Goal: Communication & Community: Answer question/provide support

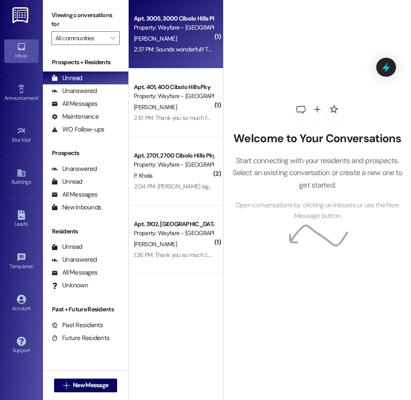
click at [153, 28] on div "Property: Wayfare - [GEOGRAPHIC_DATA]" at bounding box center [173, 27] width 79 height 9
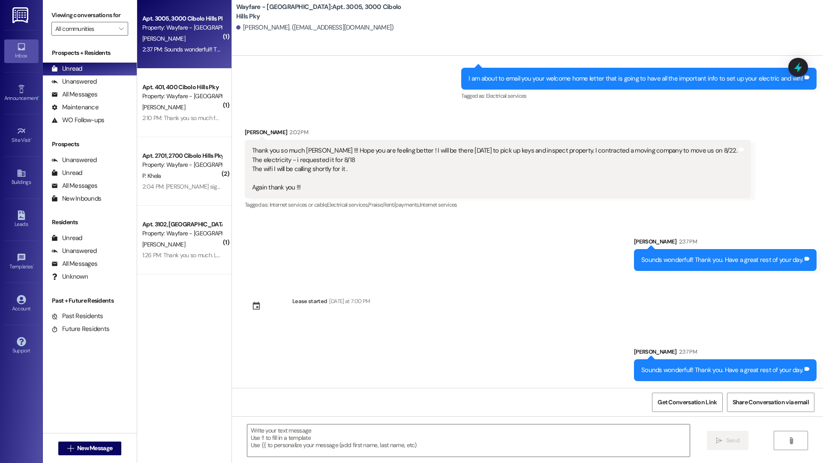
scroll to position [4250, 0]
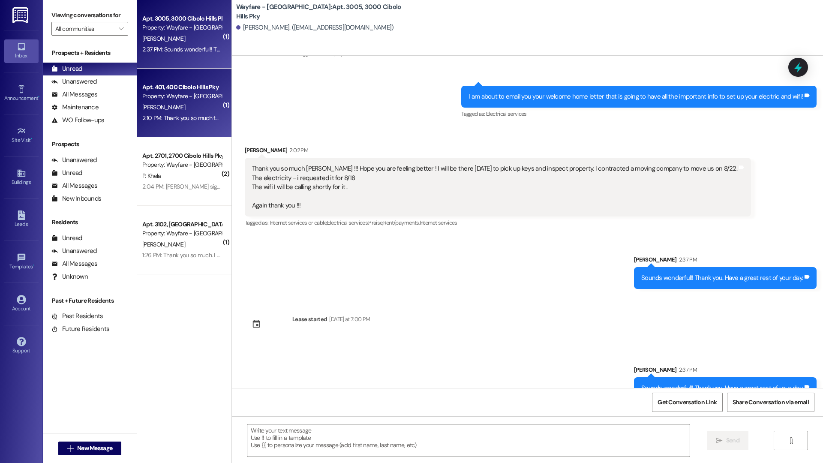
click at [175, 124] on div "Apt. 401, [GEOGRAPHIC_DATA] Pky Property: Wayfare - [GEOGRAPHIC_DATA] [PERSON_N…" at bounding box center [184, 103] width 94 height 69
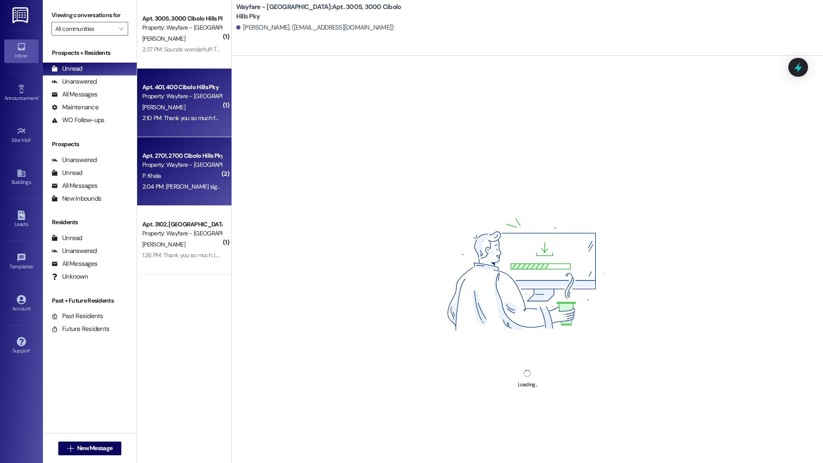
click at [186, 158] on div "Apt. 2701, 2700 Cibolo Hills Pky" at bounding box center [181, 155] width 79 height 9
click at [158, 102] on div "[PERSON_NAME]" at bounding box center [181, 107] width 81 height 11
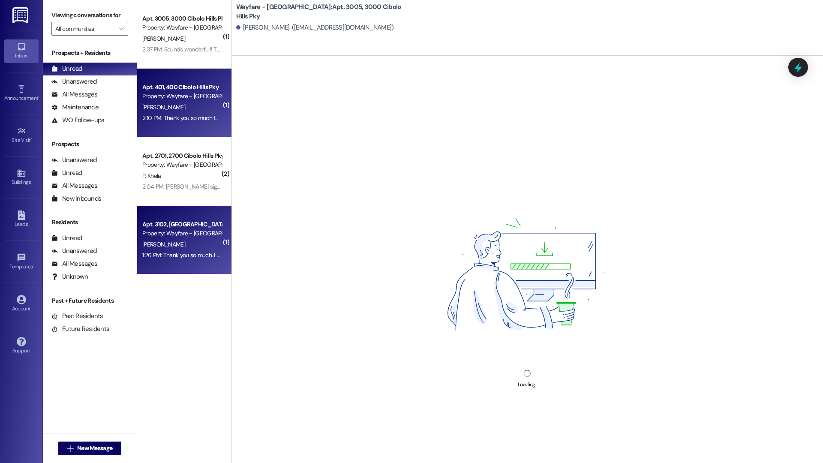
click at [189, 244] on div "[PERSON_NAME]" at bounding box center [181, 244] width 81 height 11
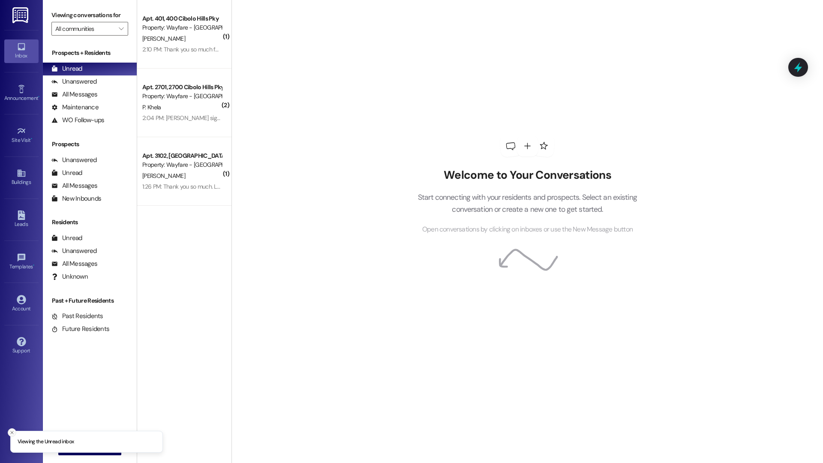
click at [13, 430] on icon "Close toast" at bounding box center [11, 432] width 5 height 5
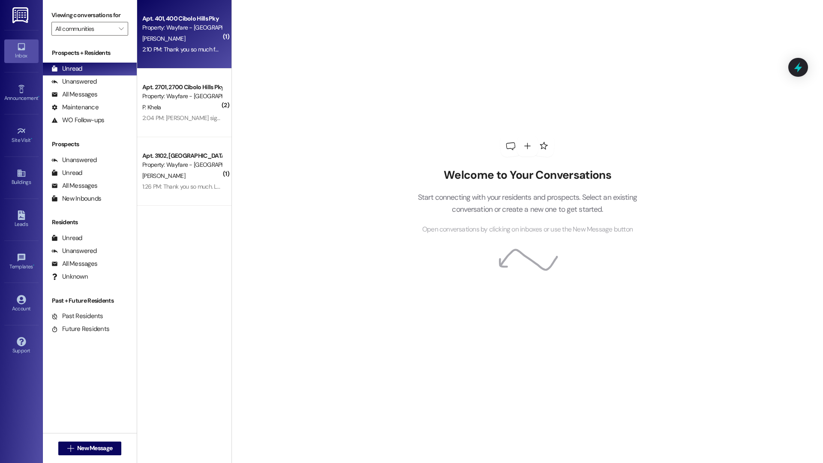
click at [175, 59] on div "Apt. 401, [GEOGRAPHIC_DATA] Pky Property: Wayfare - [GEOGRAPHIC_DATA] [PERSON_N…" at bounding box center [184, 34] width 94 height 69
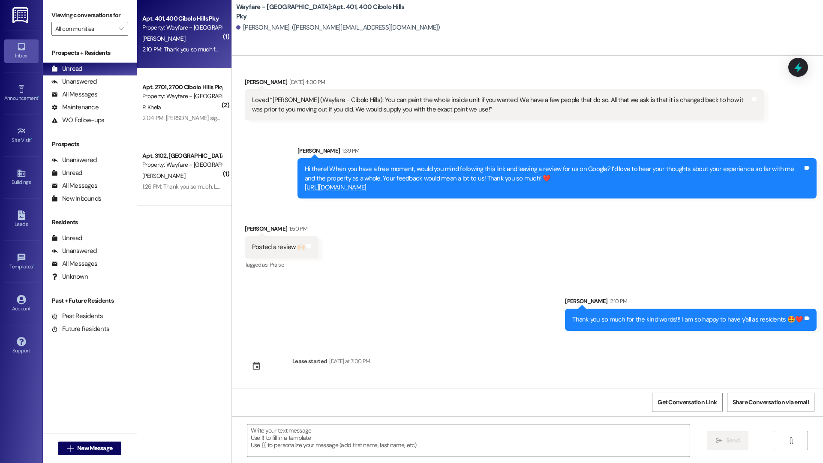
scroll to position [1849, 0]
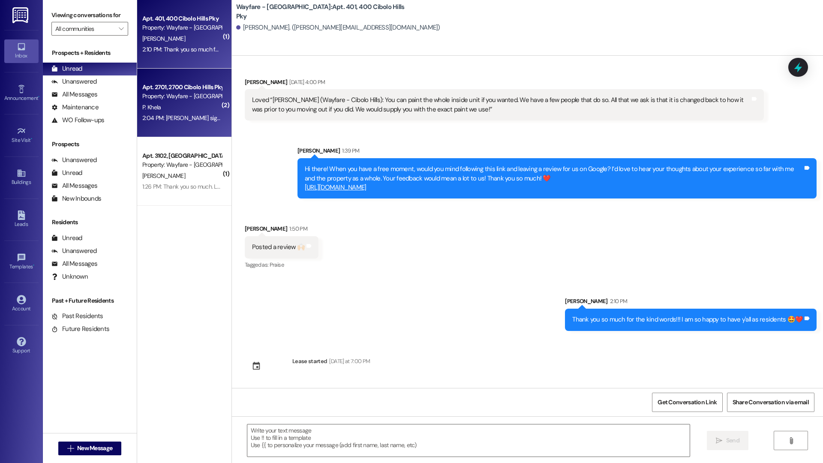
click at [168, 104] on div "P. Khela" at bounding box center [181, 107] width 81 height 11
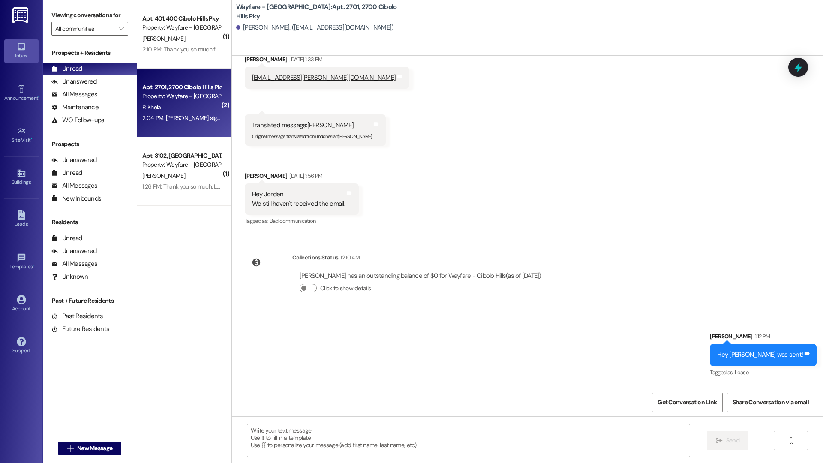
scroll to position [4063, 0]
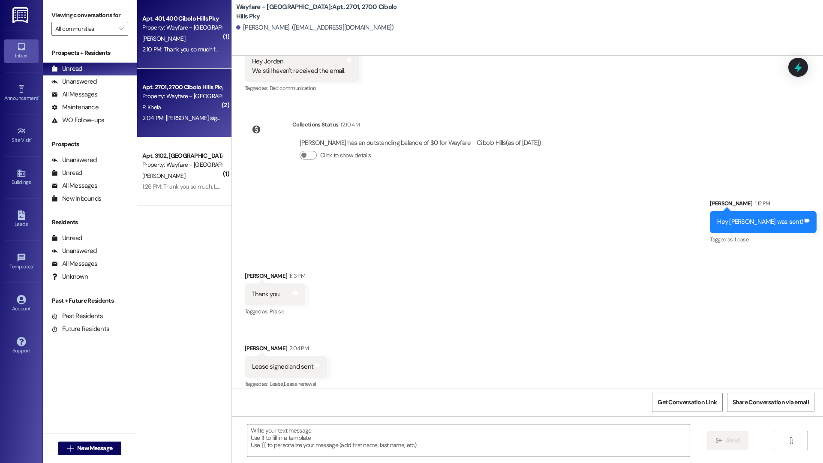
click at [196, 48] on div "2:10 PM: Thank you so much for the kind words!!! I am so happy to have y'all as…" at bounding box center [259, 49] width 235 height 8
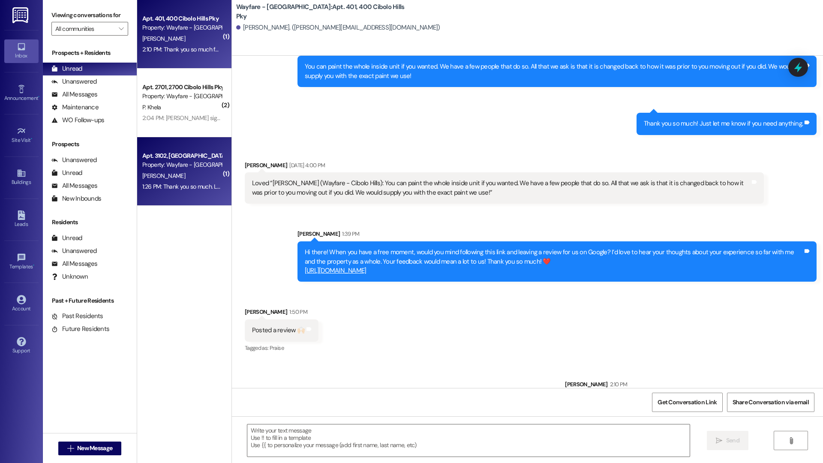
click at [166, 157] on div "Apt. 3102, [GEOGRAPHIC_DATA]" at bounding box center [181, 155] width 79 height 9
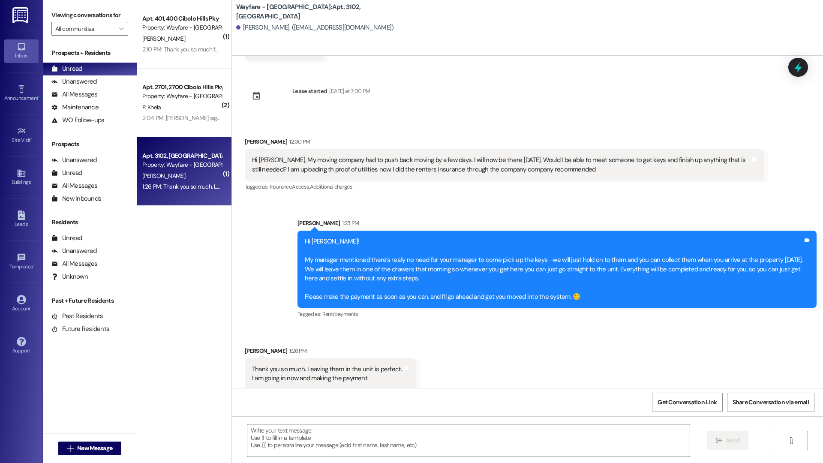
scroll to position [1489, 0]
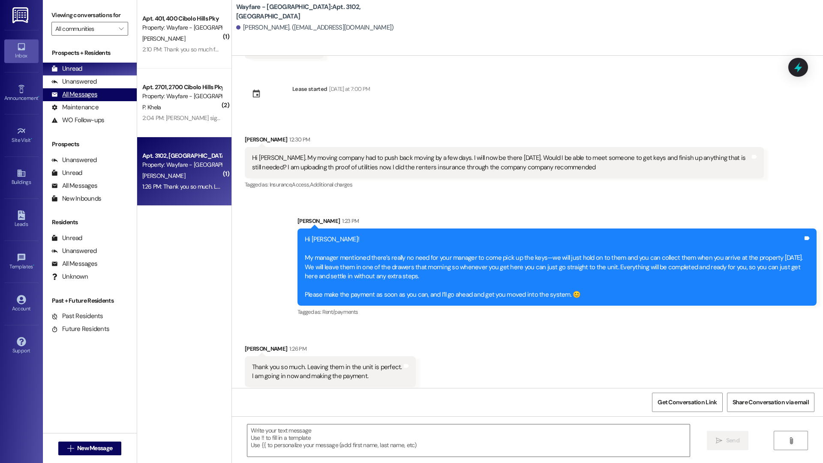
click at [89, 92] on div "All Messages" at bounding box center [74, 94] width 46 height 9
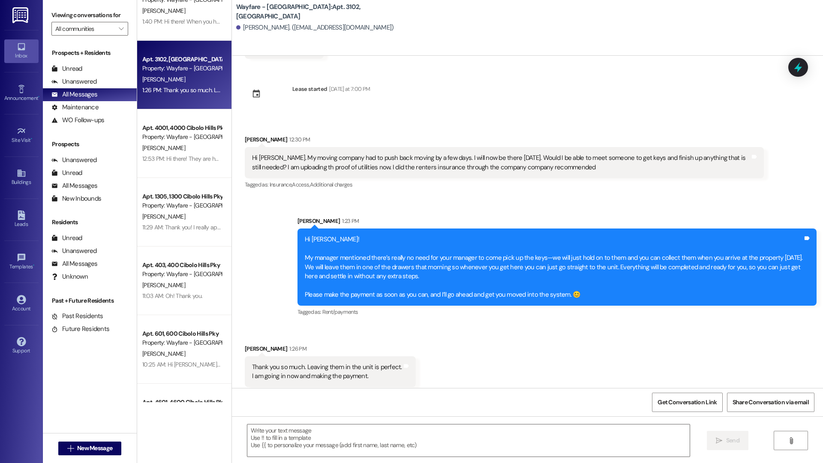
scroll to position [252, 0]
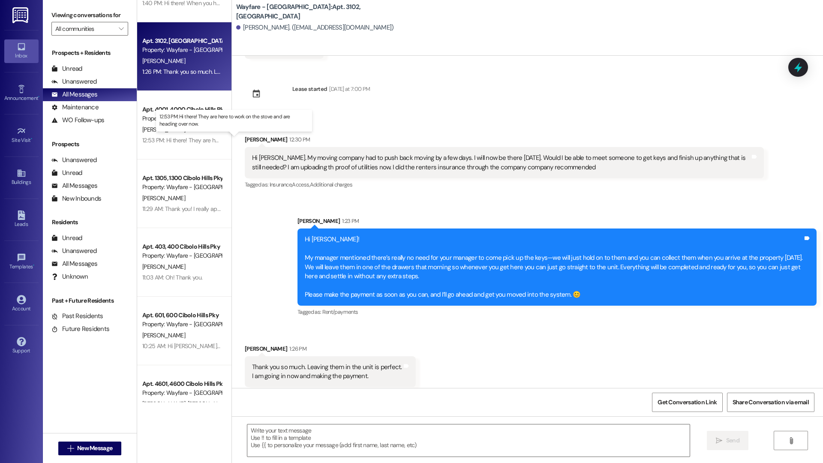
click at [173, 141] on div "12:53 PM: Hi there! They are here to work on the stove and are heading over now…" at bounding box center [242, 140] width 201 height 8
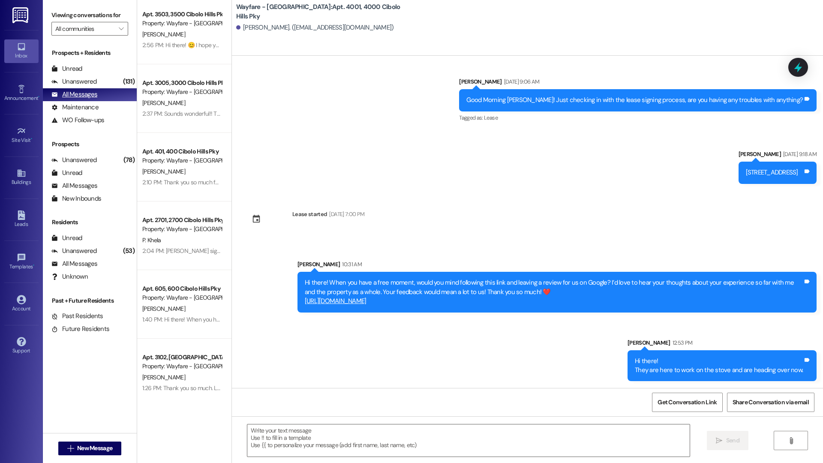
scroll to position [0, 0]
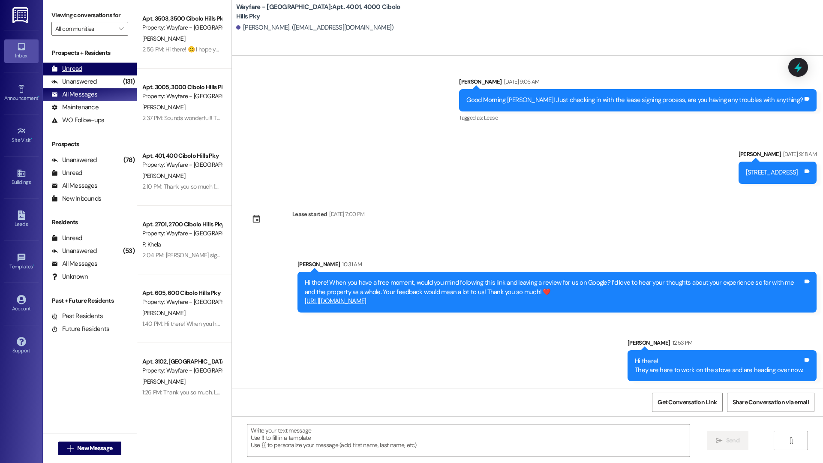
click at [90, 70] on div "Unread (0)" at bounding box center [90, 69] width 94 height 13
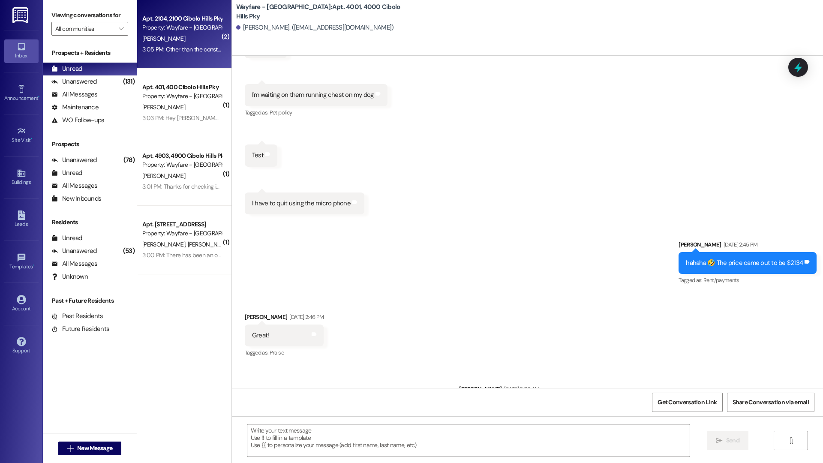
click at [178, 41] on div "C. Williams" at bounding box center [181, 38] width 81 height 11
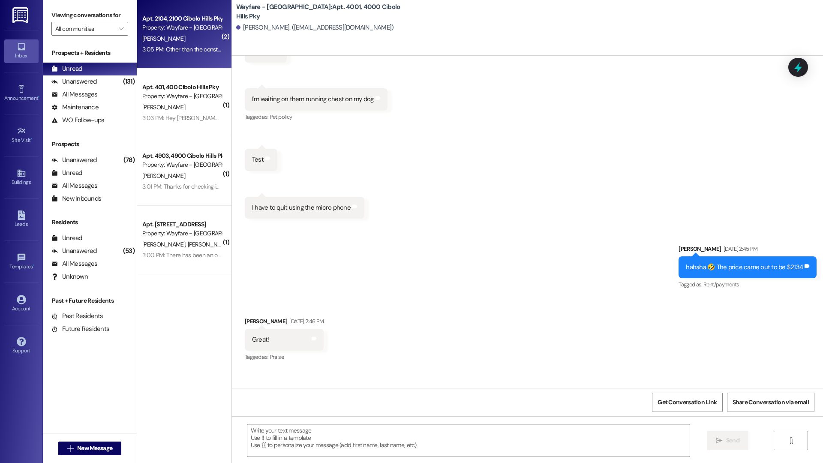
scroll to position [3049, 0]
